Goal: Book appointment/travel/reservation

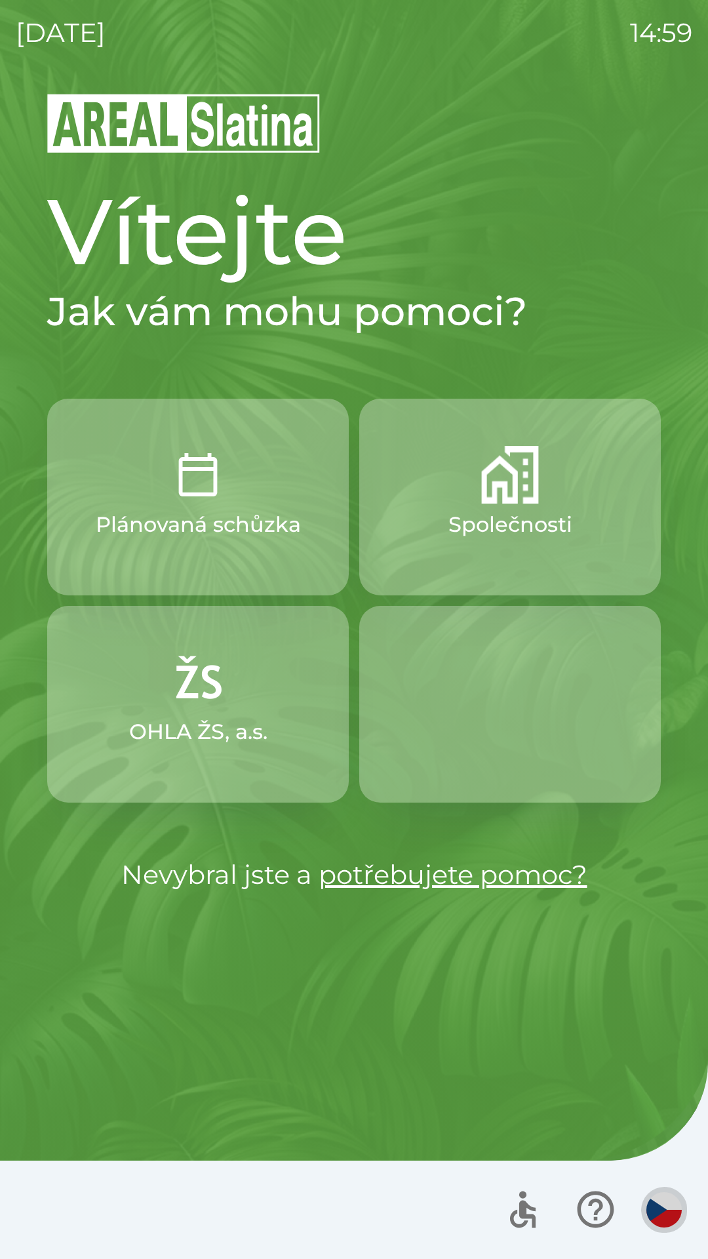
click at [662, 1214] on img "button" at bounding box center [663, 1209] width 35 height 35
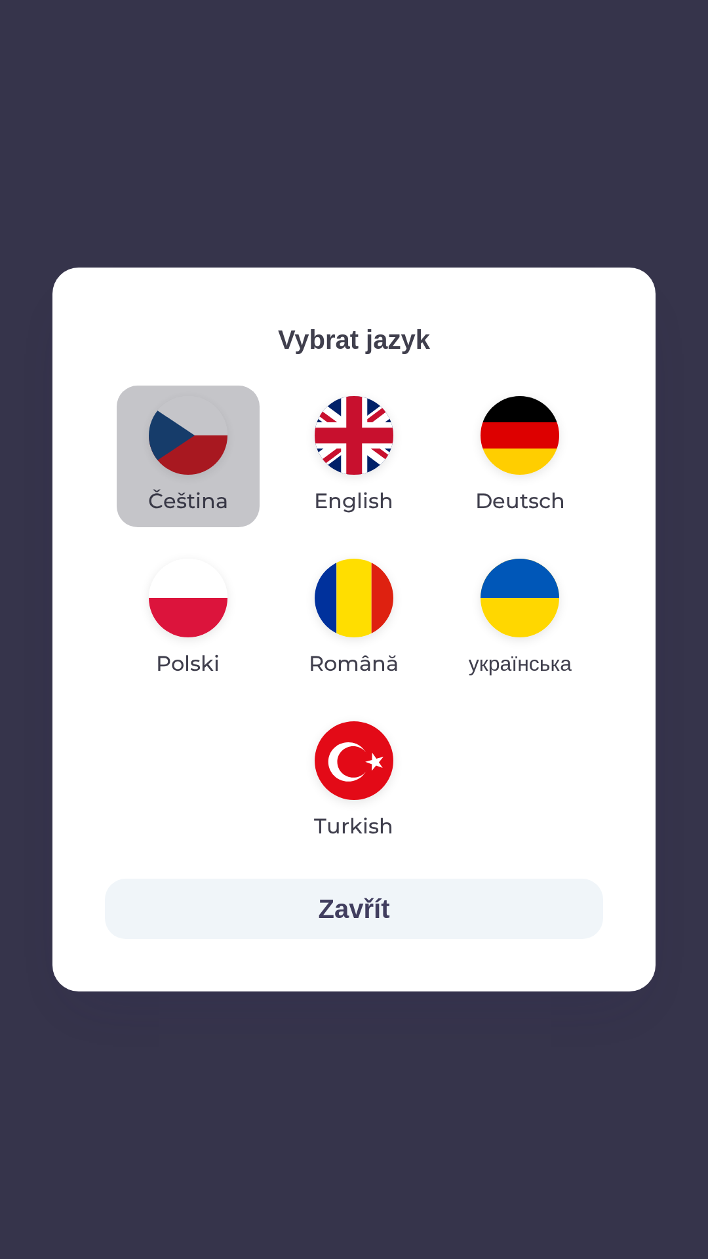
click at [188, 425] on img "button" at bounding box center [188, 435] width 79 height 79
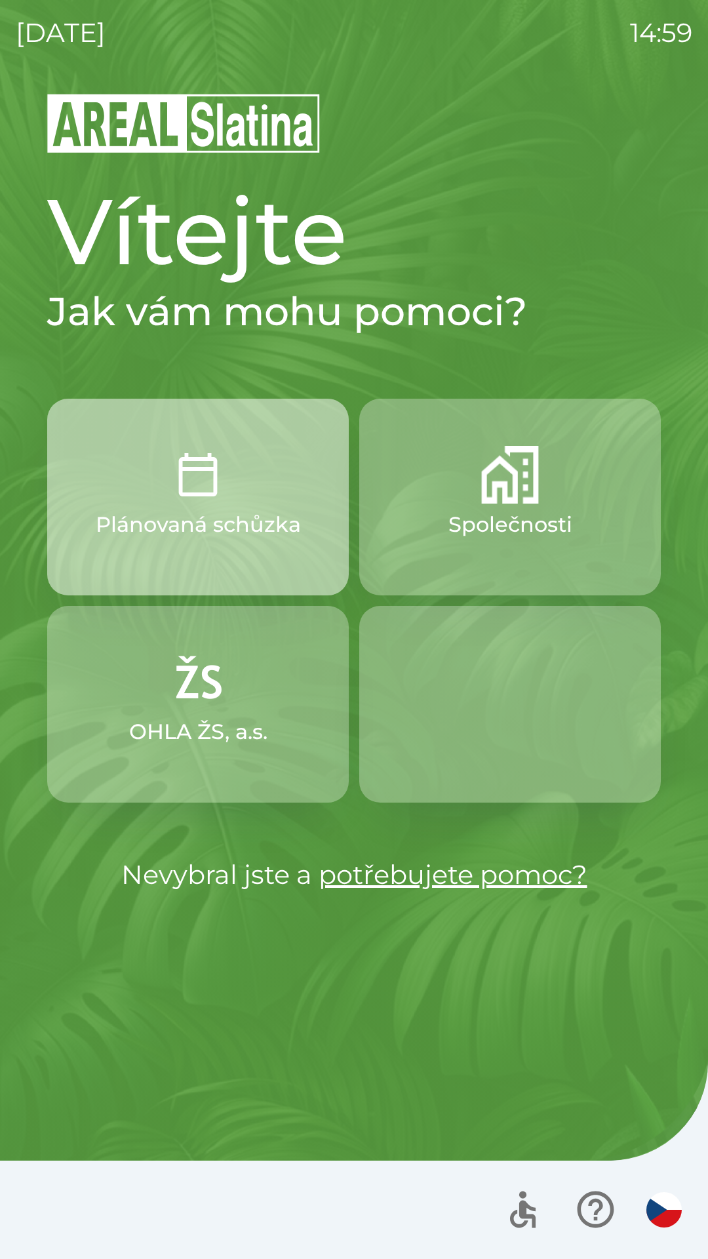
click at [203, 480] on img "button" at bounding box center [198, 475] width 58 height 58
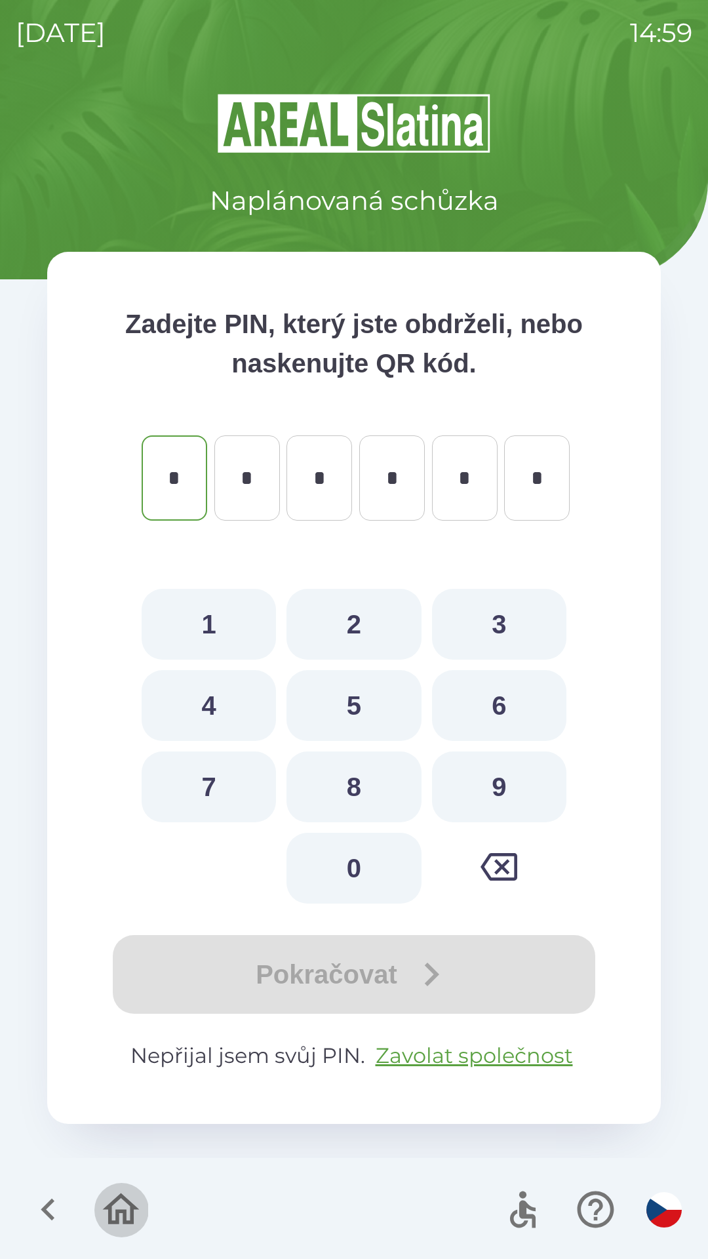
click at [131, 1206] on icon "button" at bounding box center [121, 1208] width 37 height 31
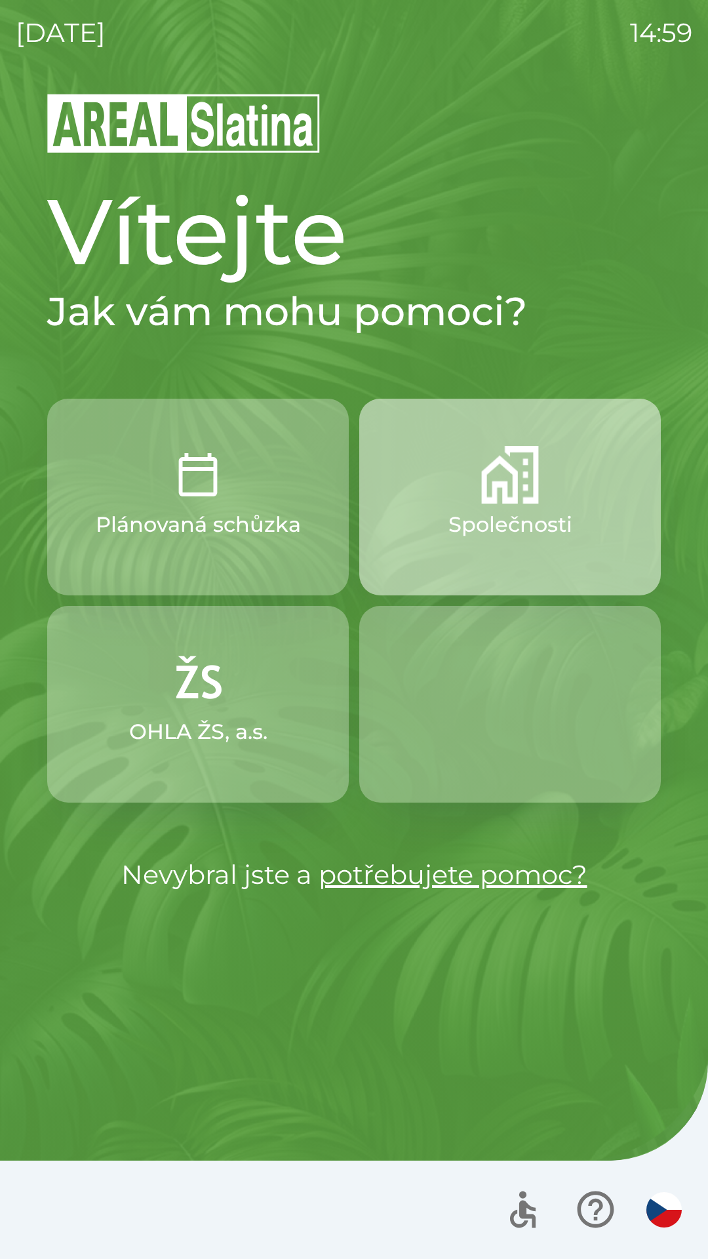
click at [524, 482] on img "button" at bounding box center [510, 475] width 58 height 58
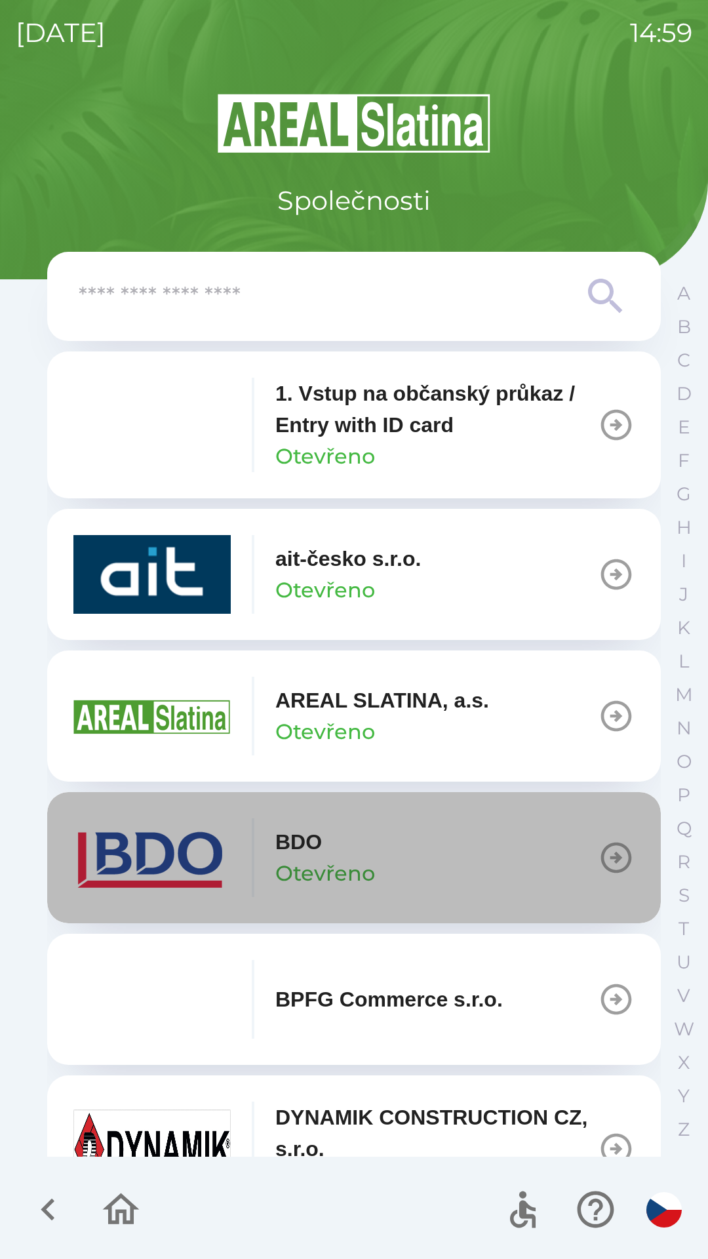
click at [601, 856] on icon "button" at bounding box center [616, 857] width 31 height 31
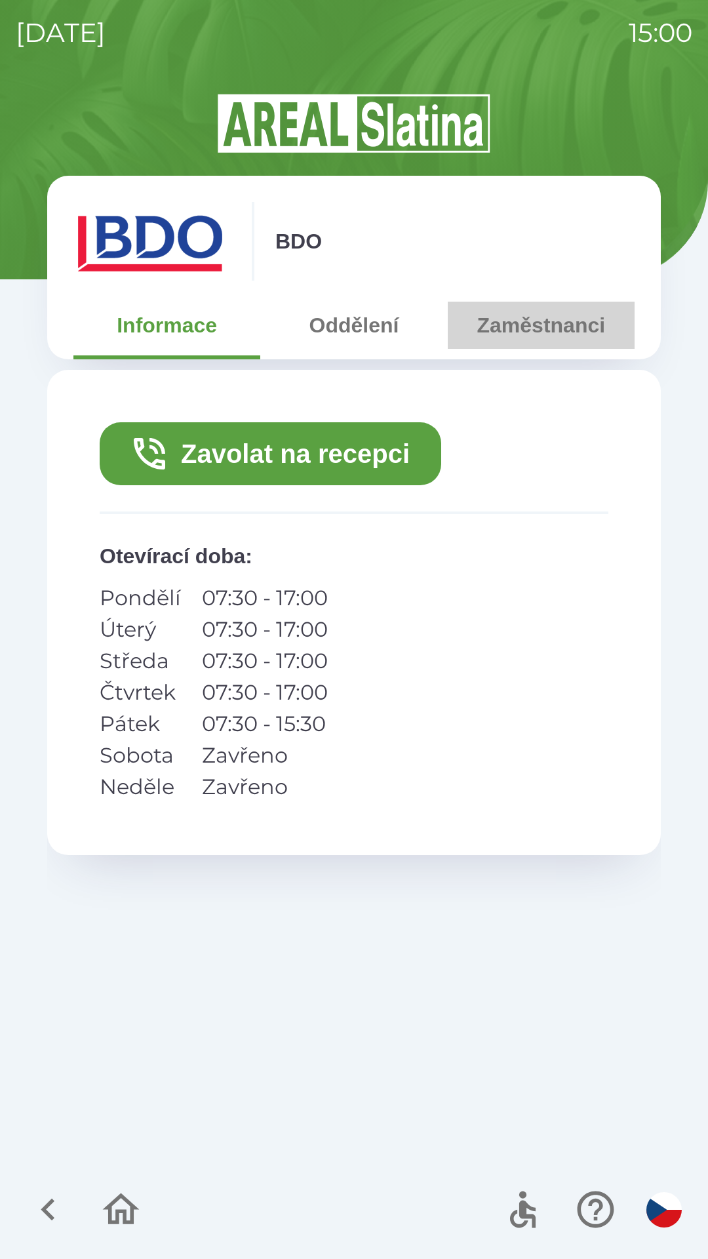
click at [550, 330] on button "Zaměstnanci" at bounding box center [541, 325] width 187 height 47
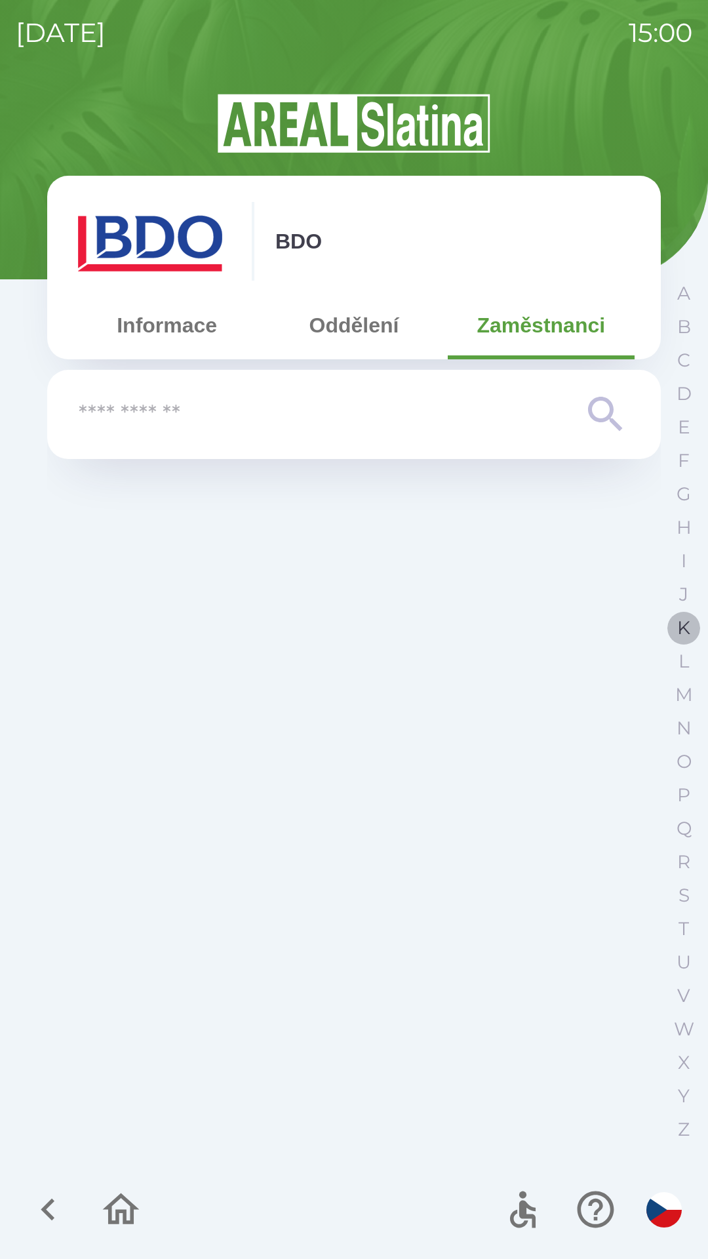
click at [688, 627] on p "K" at bounding box center [683, 627] width 13 height 23
click at [35, 1193] on icon "button" at bounding box center [48, 1209] width 44 height 44
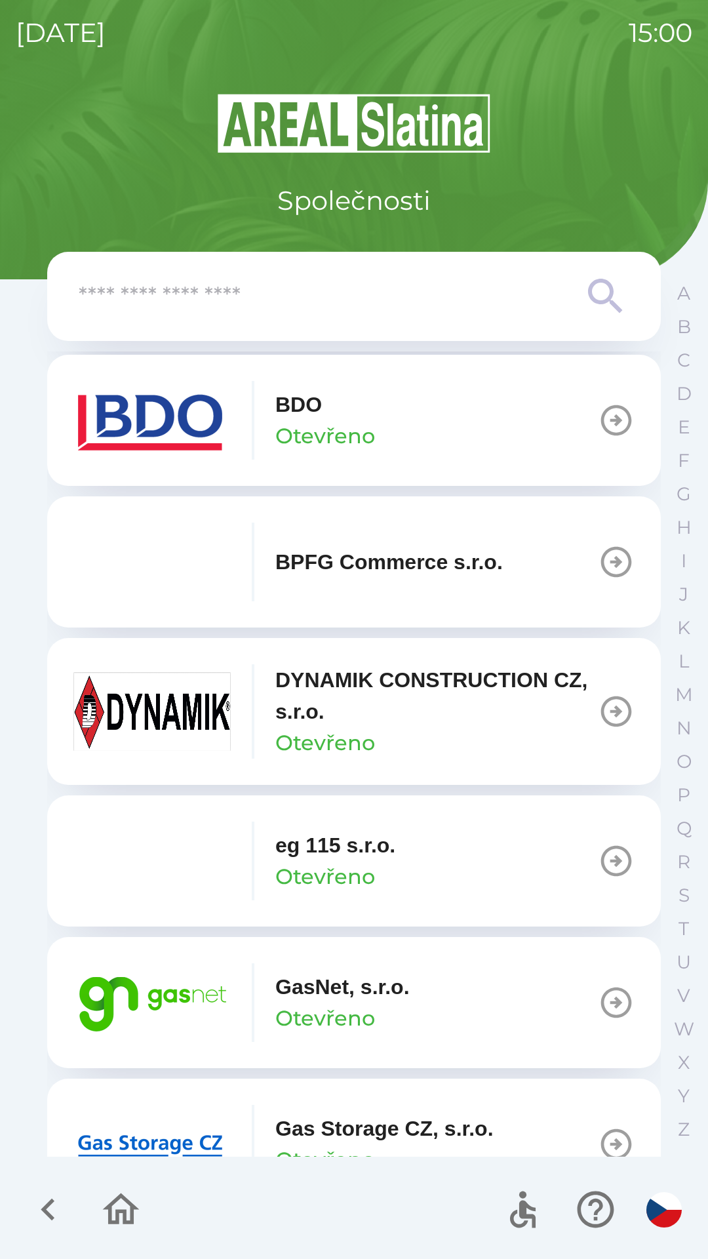
scroll to position [446, 0]
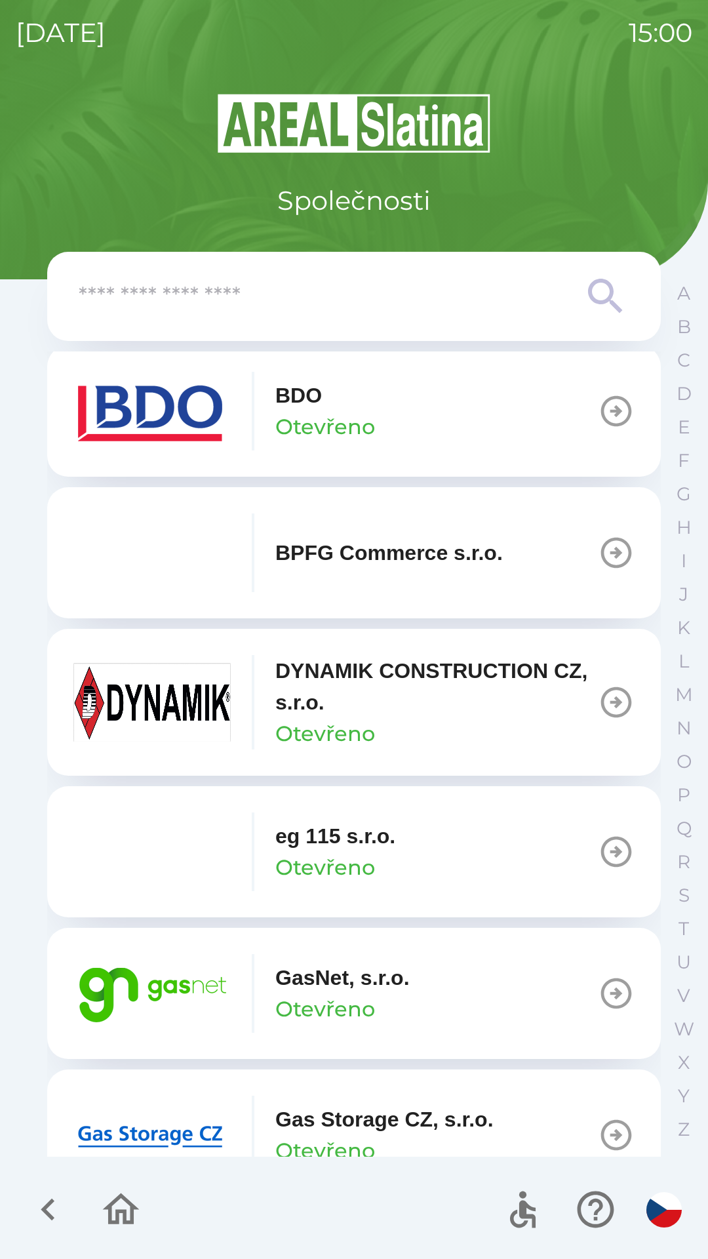
click at [184, 404] on img "button" at bounding box center [151, 411] width 157 height 79
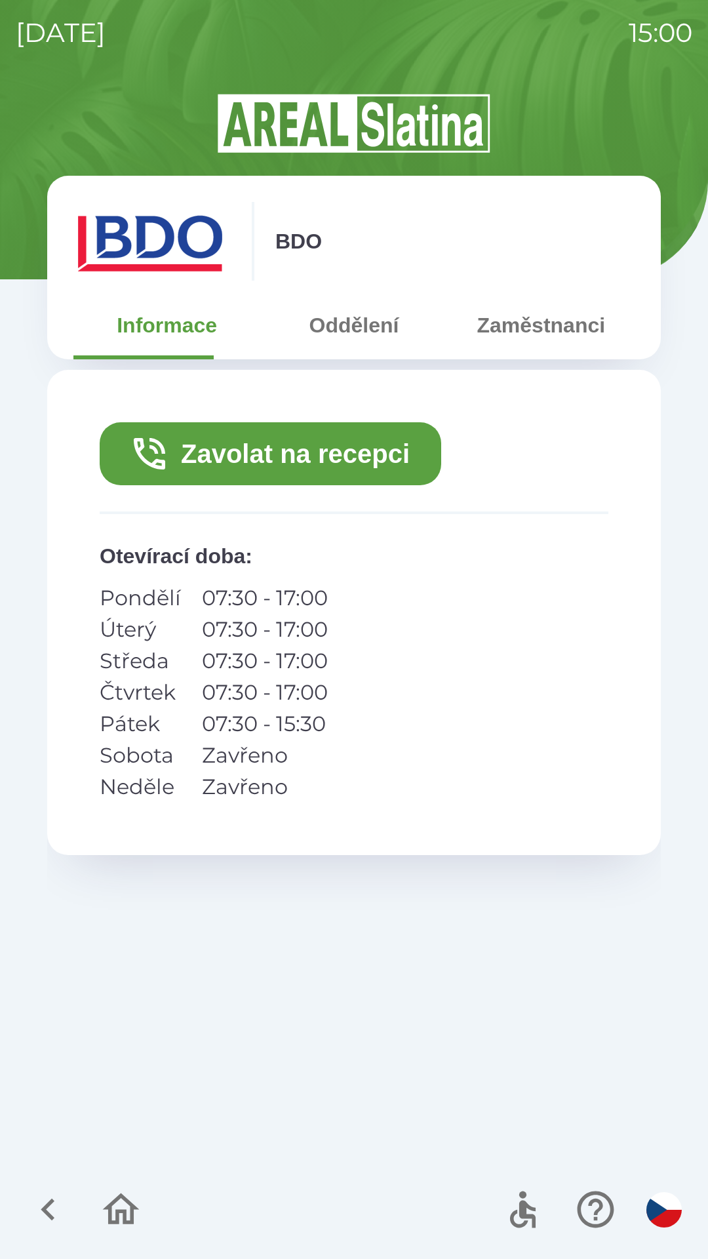
click at [292, 410] on div "Zavolat na recepci Otevírací doba : Pondělí 07:30 - 17:00 Úterý 07:30 - 17:00 S…" at bounding box center [354, 612] width 614 height 485
click at [288, 452] on button "Zavolat na recepci" at bounding box center [271, 453] width 342 height 63
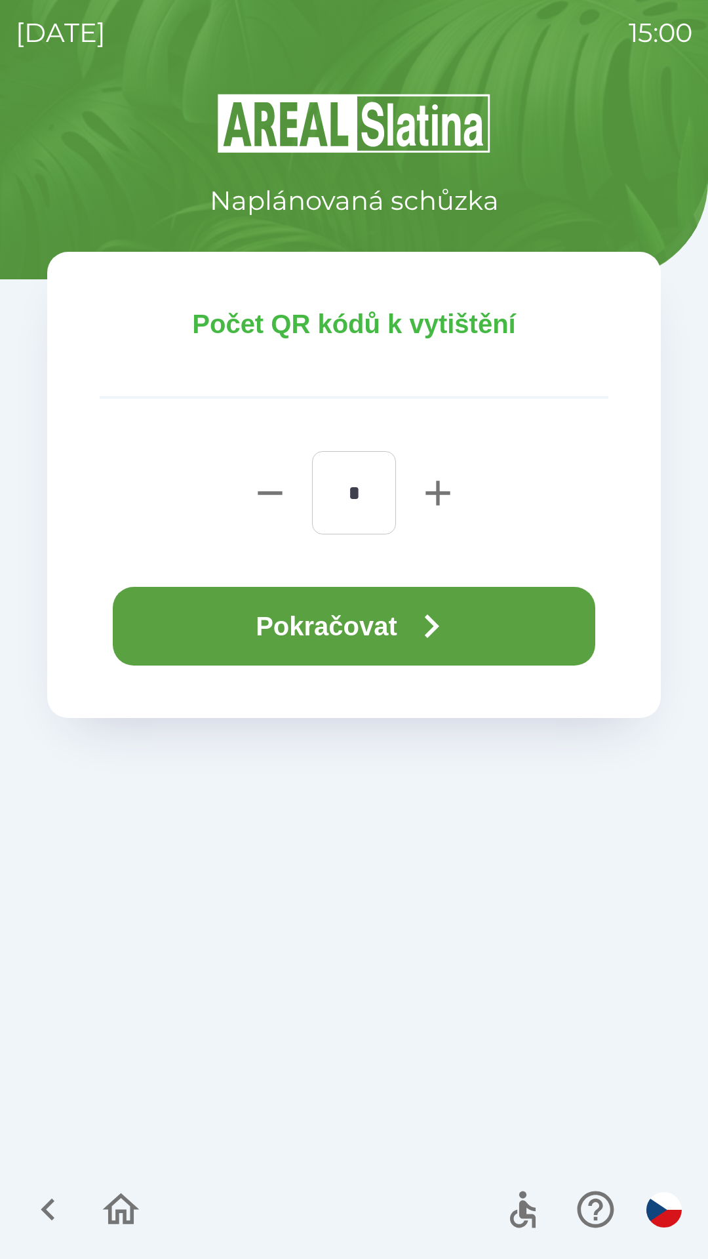
click at [344, 627] on button "Pokračovat" at bounding box center [354, 626] width 483 height 79
